Goal: Task Accomplishment & Management: Complete application form

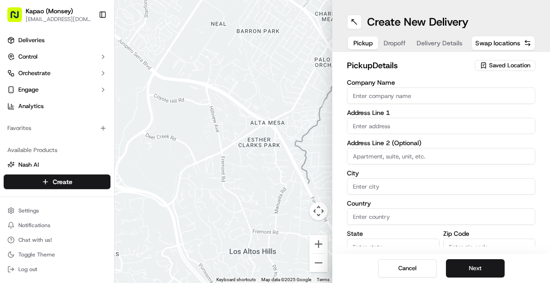
click at [424, 98] on input "Company Name" at bounding box center [441, 96] width 188 height 17
click at [408, 98] on input "Company Name" at bounding box center [441, 96] width 188 height 17
type input "[PERSON_NAME]"
type input "455 NY-306"
type input "Monsey"
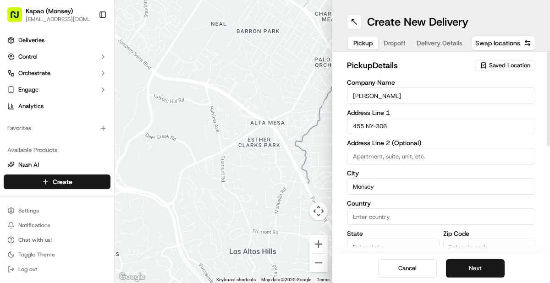
type input "[GEOGRAPHIC_DATA]"
type input "NY"
type input "10952"
type input "[PERSON_NAME]"
type input "[PHONE_NUMBER]"
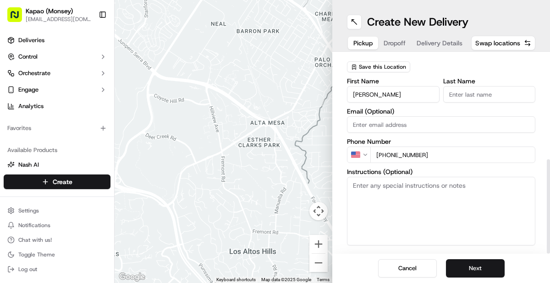
scroll to position [213, 0]
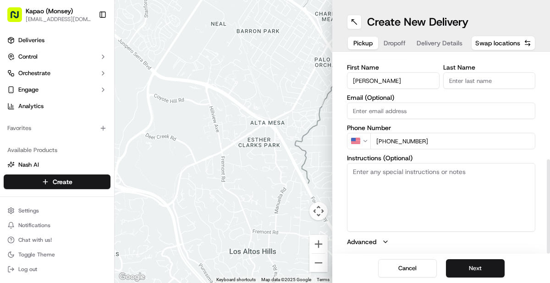
click at [503, 80] on input "Last Name" at bounding box center [489, 80] width 93 height 17
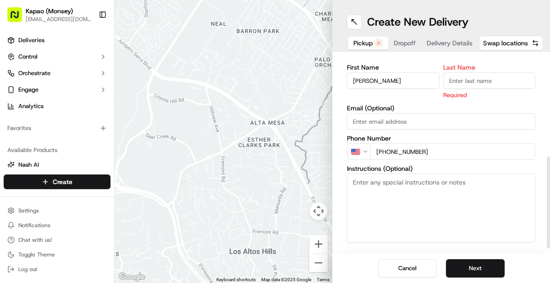
type input "Manager"
click at [479, 270] on button "Next" at bounding box center [475, 268] width 59 height 18
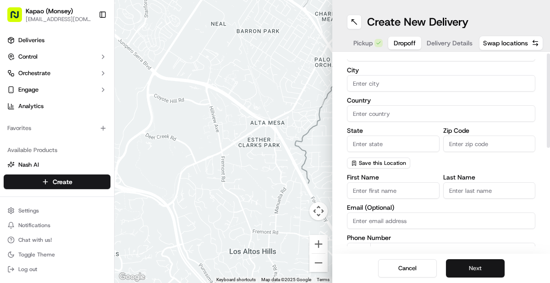
scroll to position [0, 0]
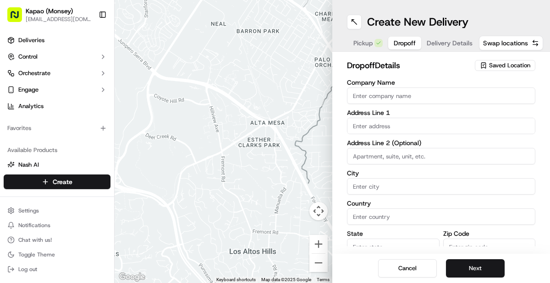
click at [438, 122] on input "text" at bounding box center [441, 126] width 188 height 17
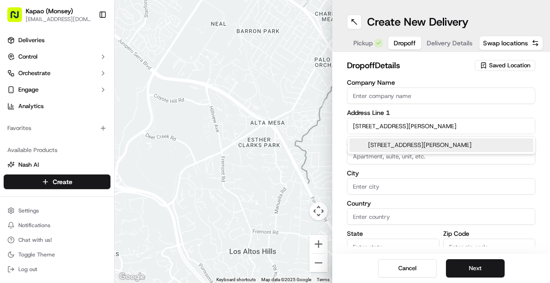
type input "[STREET_ADDRESS][PERSON_NAME]"
click at [485, 156] on input at bounding box center [441, 156] width 188 height 17
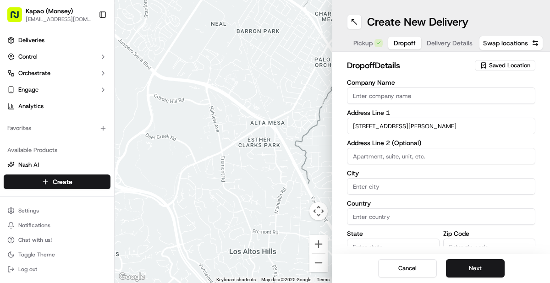
click at [381, 171] on label "City" at bounding box center [441, 173] width 188 height 6
click at [381, 178] on input "City" at bounding box center [441, 186] width 188 height 17
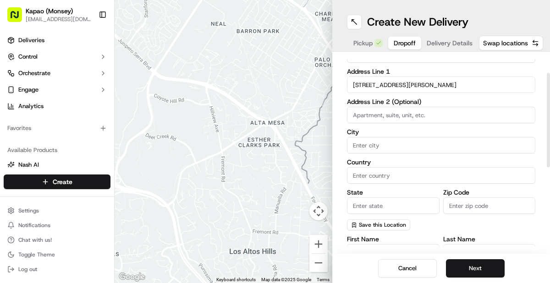
scroll to position [42, 0]
click at [472, 85] on input "[STREET_ADDRESS][PERSON_NAME]" at bounding box center [441, 84] width 188 height 17
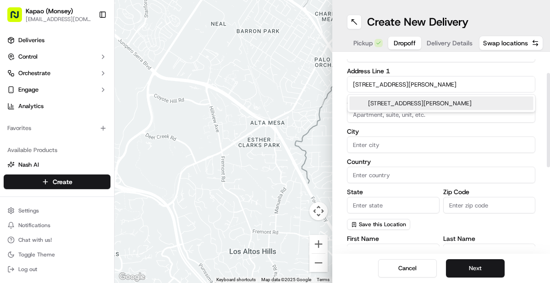
click at [483, 114] on input at bounding box center [441, 114] width 188 height 17
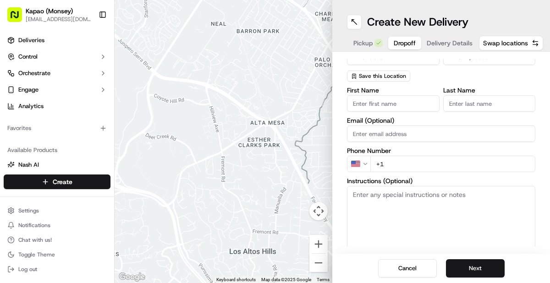
scroll to position [191, 0]
click at [406, 101] on input "First Name" at bounding box center [393, 102] width 93 height 17
type input "Layla"
click at [500, 105] on input "Last Name" at bounding box center [489, 102] width 93 height 17
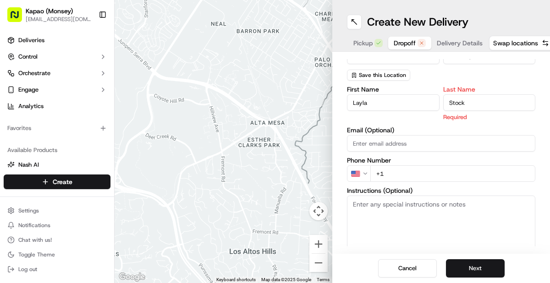
type input "Stock"
click at [433, 177] on div "First Name Layla Last Name Stock Required Email (Optional) Phone Number US +1 I…" at bounding box center [441, 182] width 188 height 193
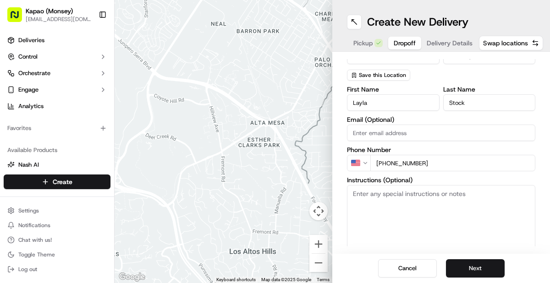
type input "[PHONE_NUMBER]"
click at [475, 268] on button "Next" at bounding box center [475, 268] width 59 height 18
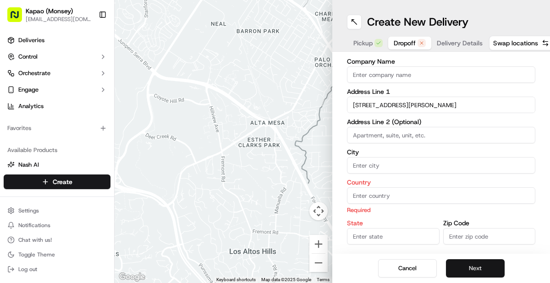
scroll to position [0, 0]
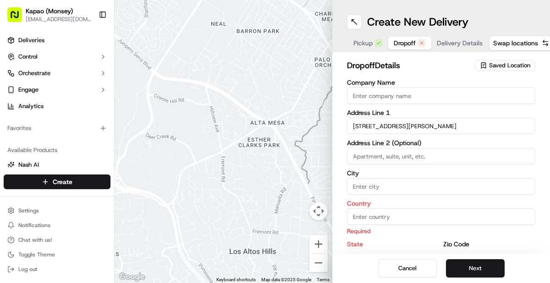
click at [454, 160] on input at bounding box center [441, 156] width 188 height 17
click at [467, 126] on input "[STREET_ADDRESS][PERSON_NAME]" at bounding box center [441, 126] width 188 height 17
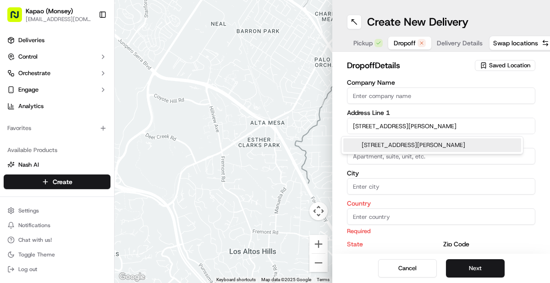
click at [477, 146] on div "[STREET_ADDRESS][PERSON_NAME]" at bounding box center [432, 145] width 178 height 14
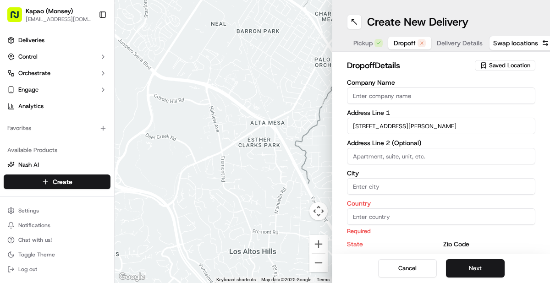
type input "[STREET_ADDRESS]"
type input "[GEOGRAPHIC_DATA]"
type input "NY"
type input "10977"
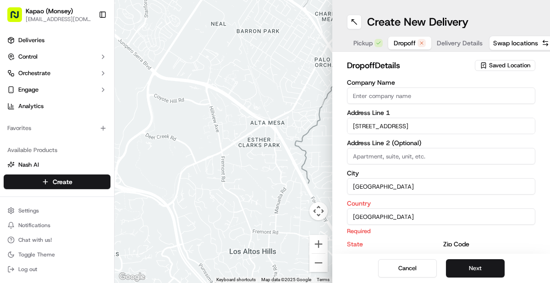
type input "[STREET_ADDRESS]"
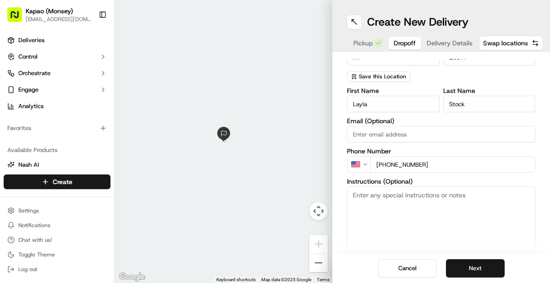
scroll to position [199, 0]
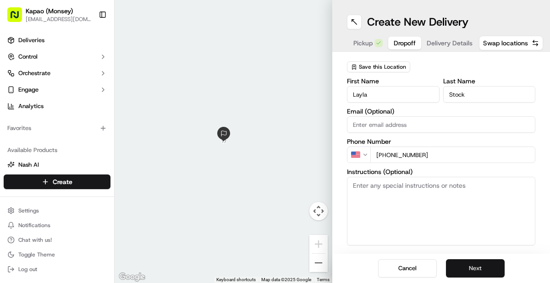
click at [479, 271] on button "Next" at bounding box center [475, 268] width 59 height 18
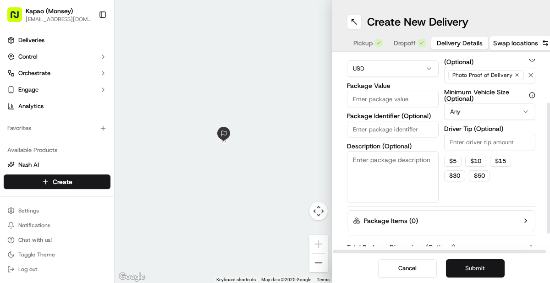
scroll to position [73, 0]
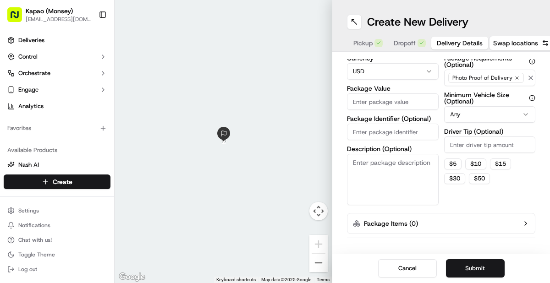
click at [400, 102] on input "Package Value" at bounding box center [393, 102] width 92 height 17
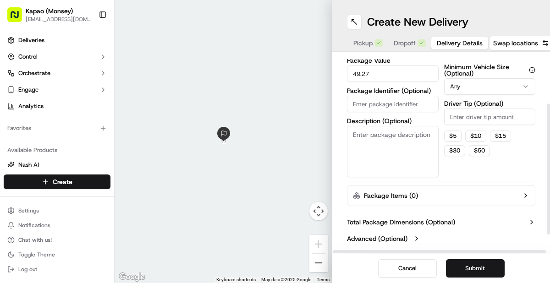
scroll to position [102, 0]
type input "49.27"
click at [473, 268] on button "Submit" at bounding box center [475, 268] width 59 height 18
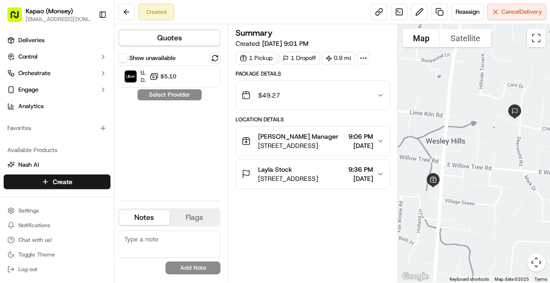
click at [171, 59] on label "Show unavailable" at bounding box center [152, 58] width 46 height 8
click at [127, 59] on button "Show unavailable" at bounding box center [122, 58] width 9 height 9
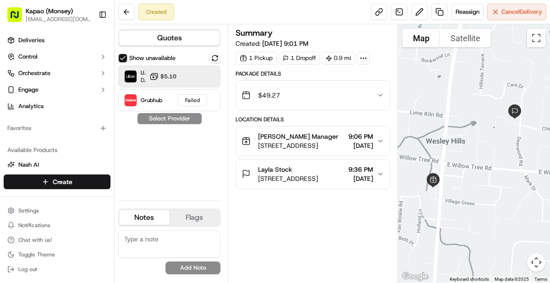
click at [173, 76] on span "$5.10" at bounding box center [168, 76] width 16 height 7
click at [168, 119] on button "Assign Provider" at bounding box center [169, 118] width 65 height 11
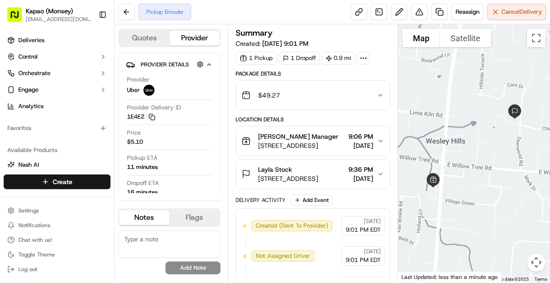
click at [258, 130] on button "[PERSON_NAME] Manager [STREET_ADDRESS] 9:06 PM [DATE]" at bounding box center [313, 141] width 154 height 29
